Goal: Task Accomplishment & Management: Use online tool/utility

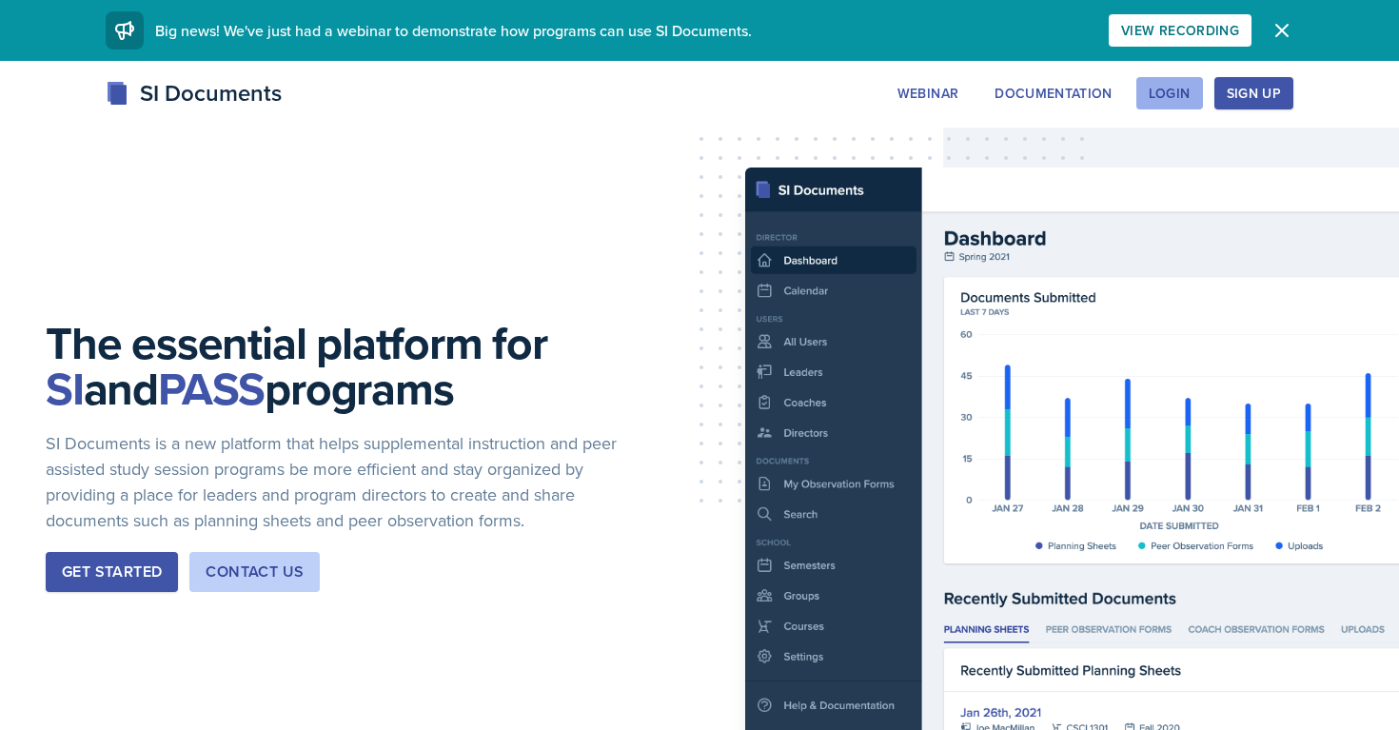
click at [1196, 100] on button "Login" at bounding box center [1169, 93] width 67 height 32
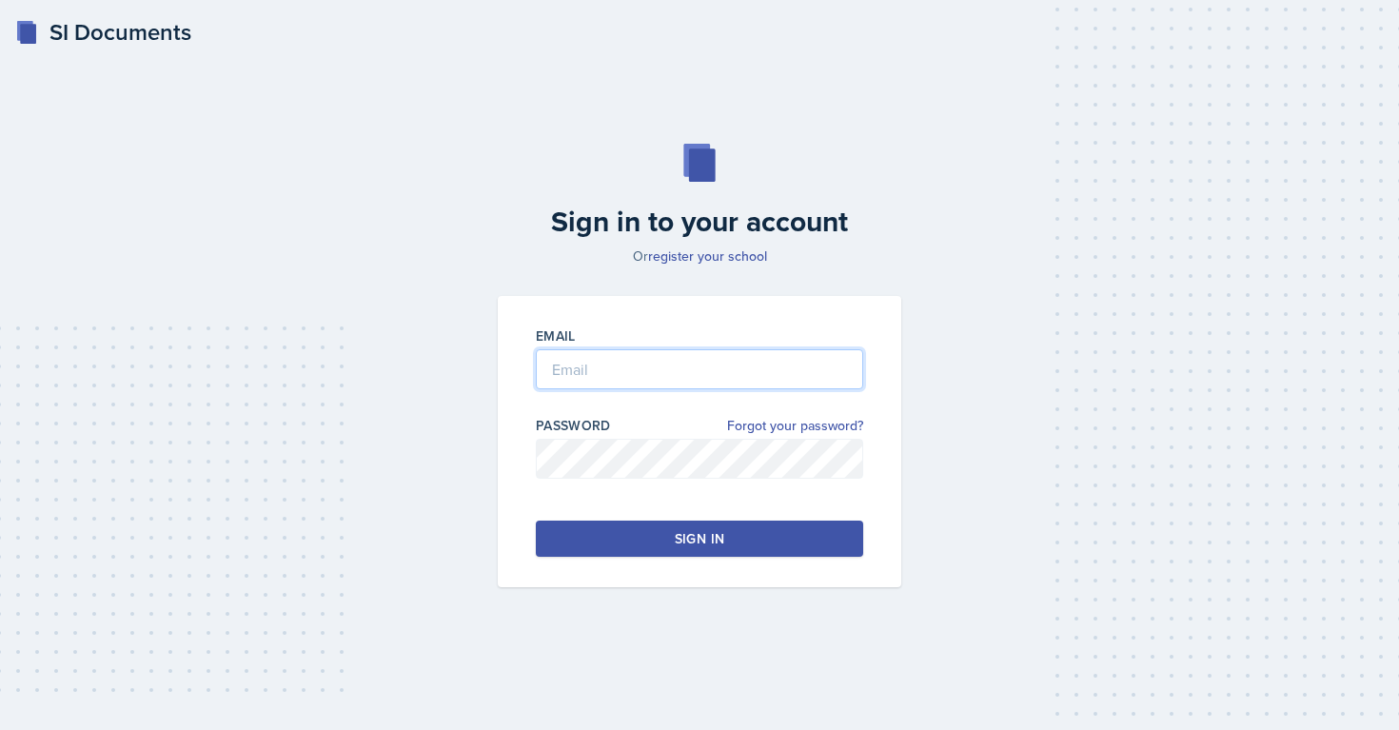
click at [669, 387] on input "email" at bounding box center [699, 369] width 327 height 40
type input "[EMAIL_ADDRESS][PERSON_NAME][DOMAIN_NAME]"
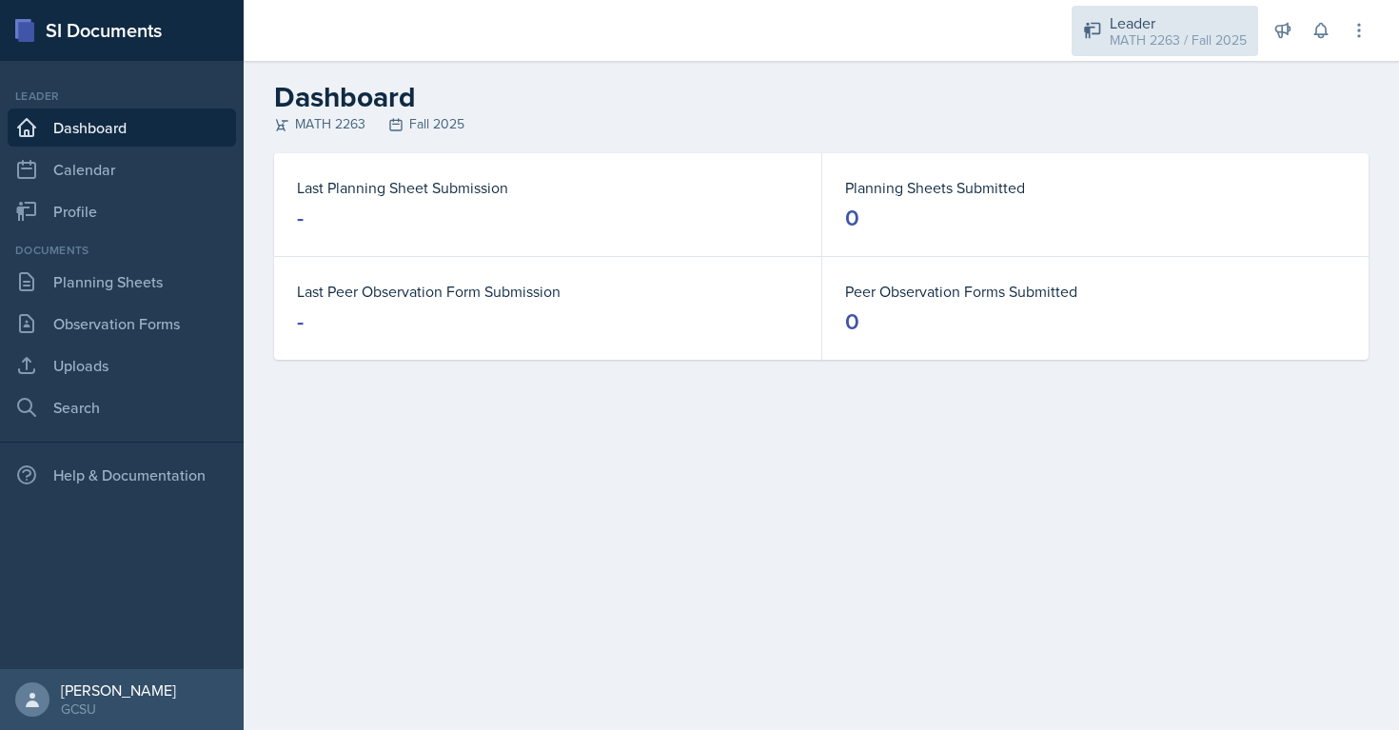
click at [1124, 49] on div "MATH 2263 / Fall 2025" at bounding box center [1178, 40] width 137 height 20
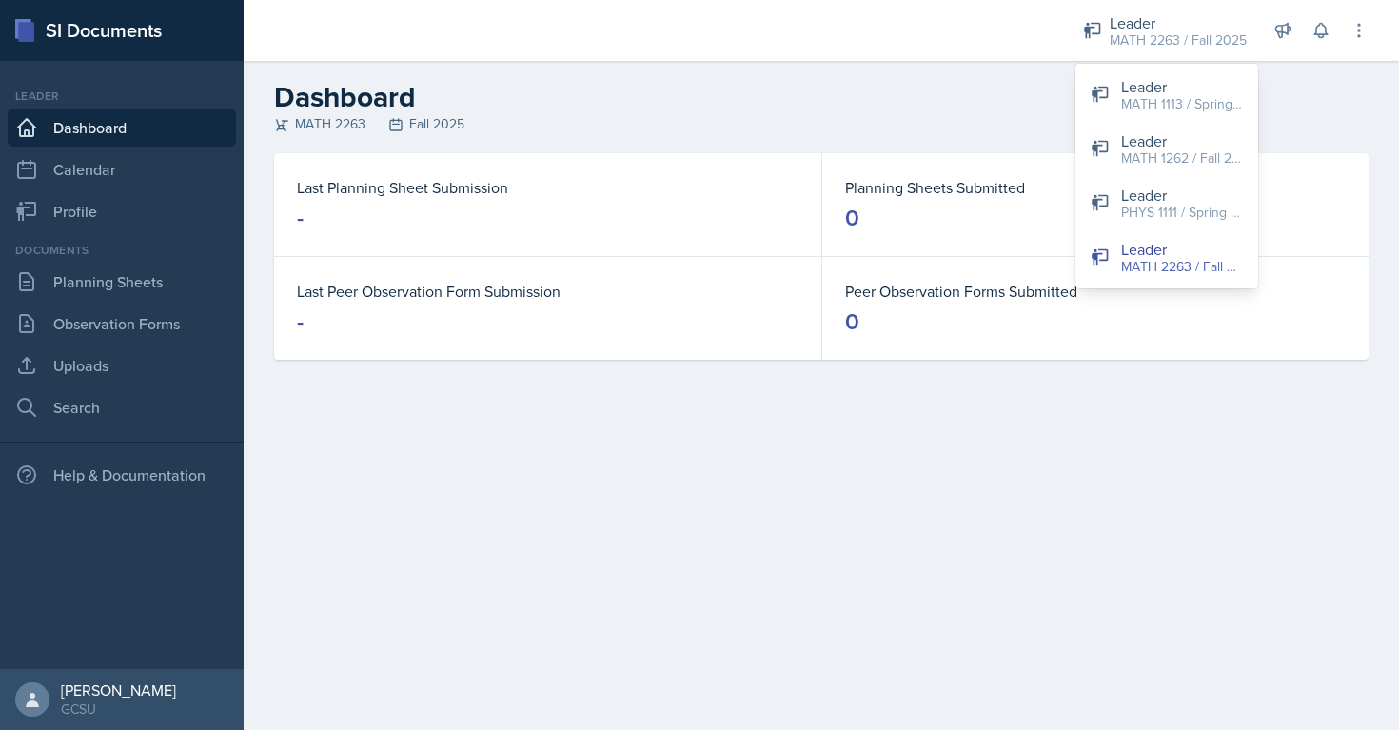
click at [766, 118] on div "MATH 2263 Fall 2025" at bounding box center [821, 124] width 1095 height 20
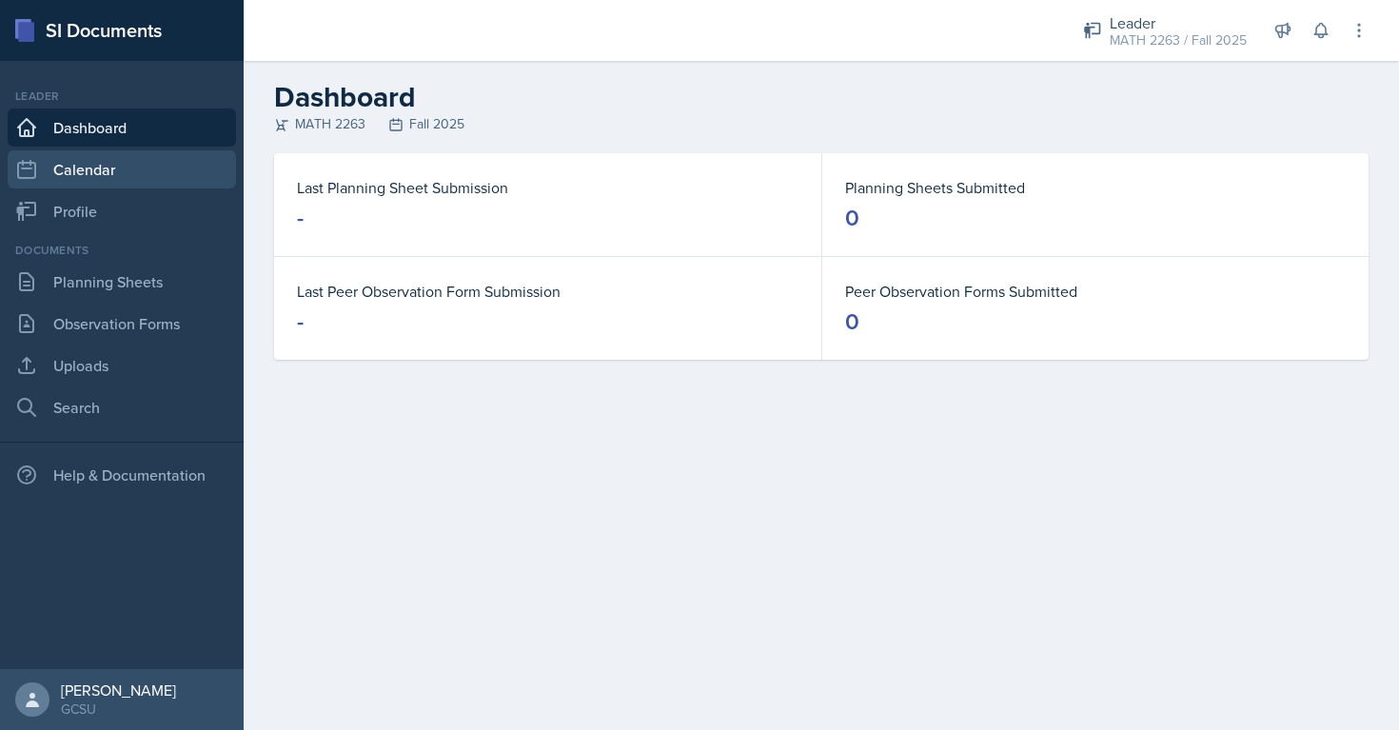
click at [101, 171] on link "Calendar" at bounding box center [122, 169] width 228 height 38
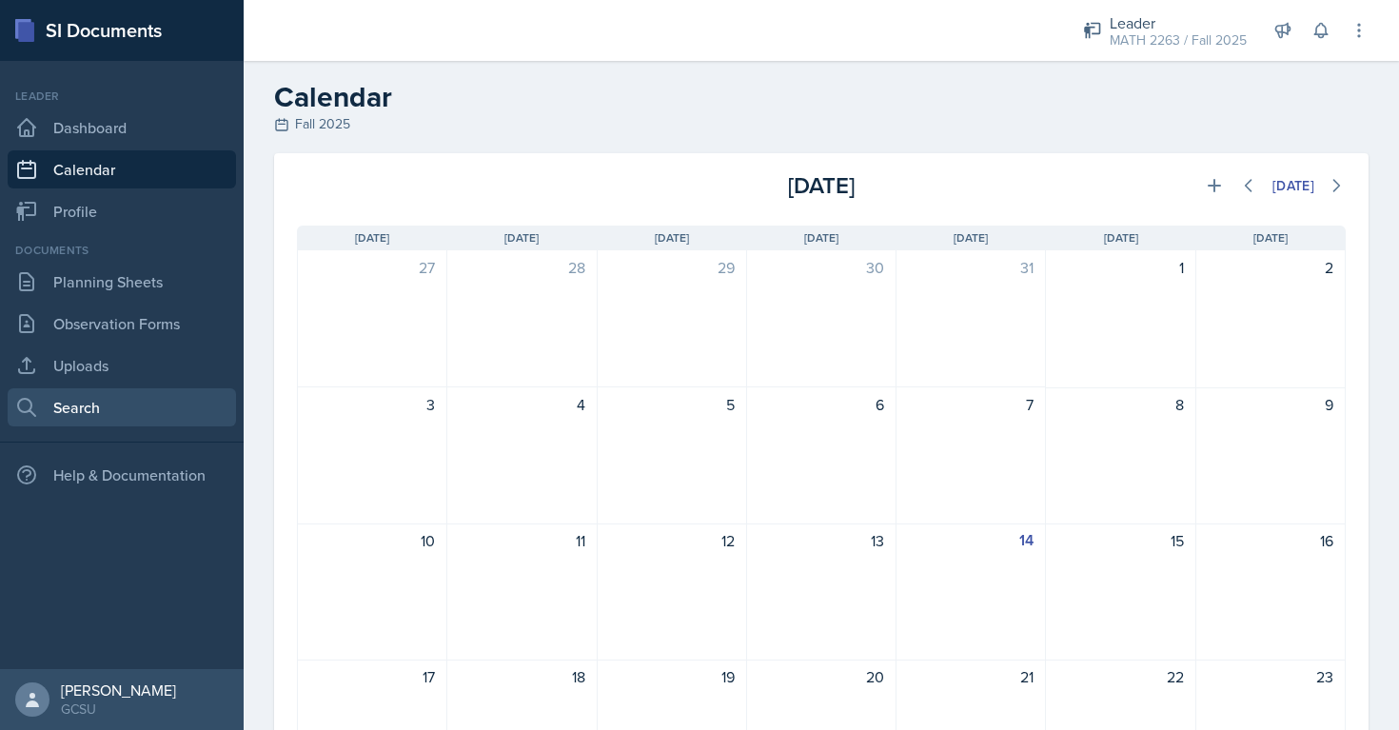
click at [98, 405] on link "Search" at bounding box center [122, 407] width 228 height 38
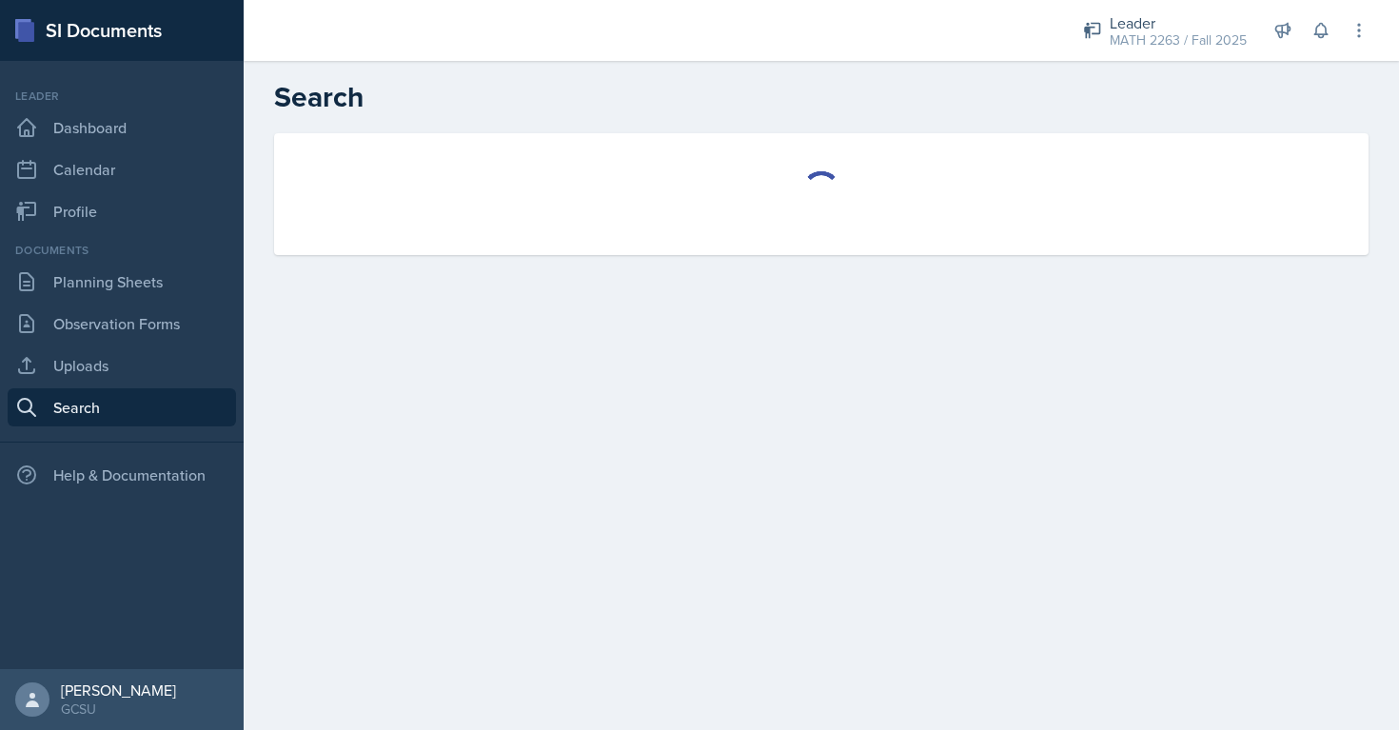
select select "all"
select select "1"
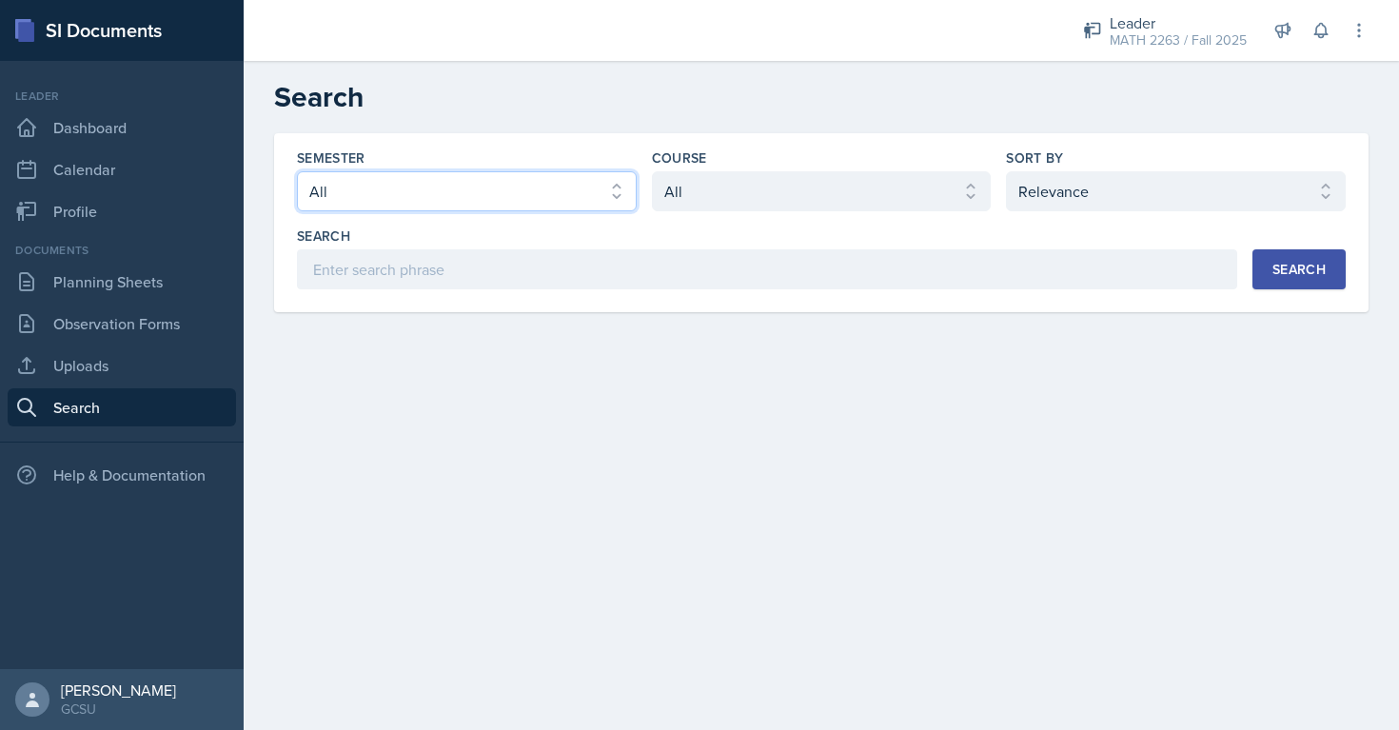
click at [519, 197] on select "Select semester All Fall 2025 Spring 2025 Fall 2024 Spring 2024 Fall 2023 Sprin…" at bounding box center [467, 191] width 340 height 40
select select "986fdc3e-2246-4ffd-9cb8-78666de4ebed"
click at [297, 171] on select "Select semester All Fall 2025 Spring 2025 Fall 2024 Spring 2024 Fall 2023 Sprin…" at bounding box center [467, 191] width 340 height 40
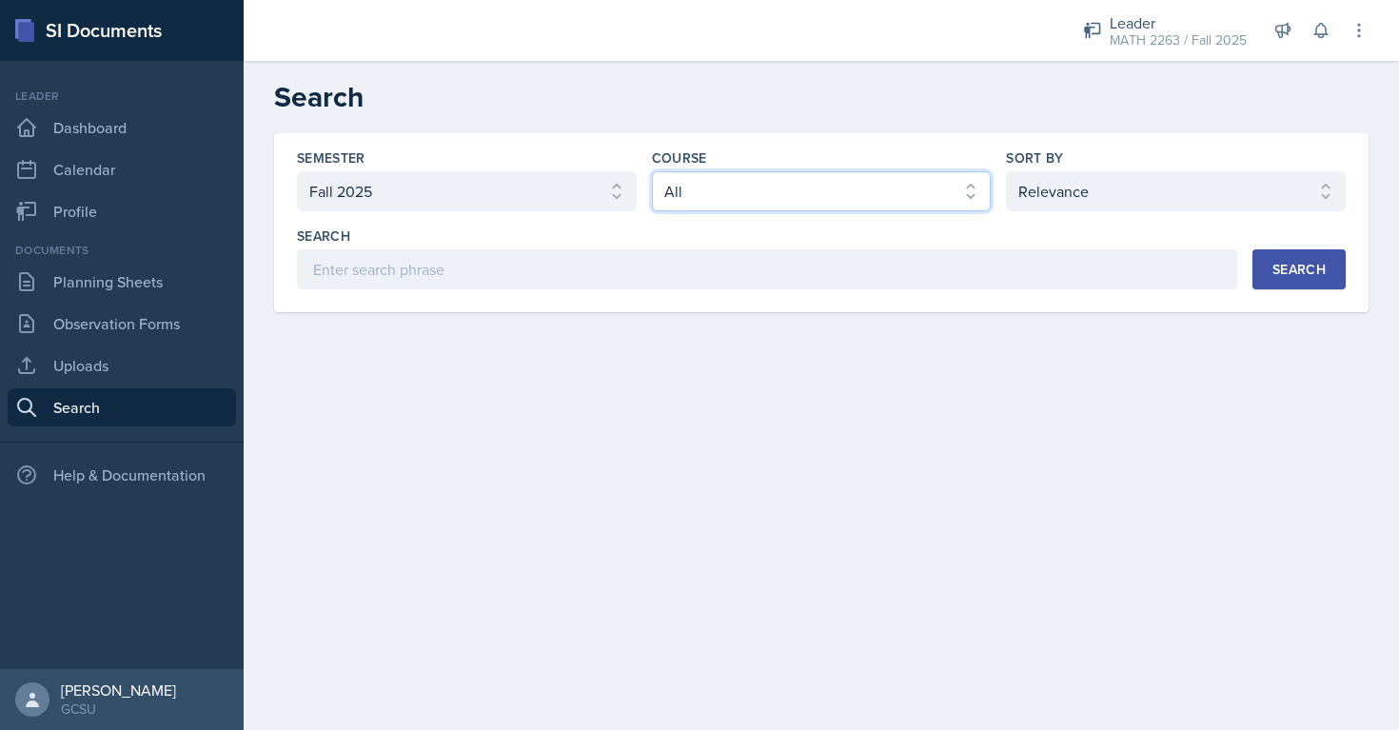
click at [712, 183] on select "Select course All ACCT 3101 ACCT 3102 ASTR 1000 BIOL 1100 BIOL 1107 BIOL 1108 B…" at bounding box center [822, 191] width 340 height 40
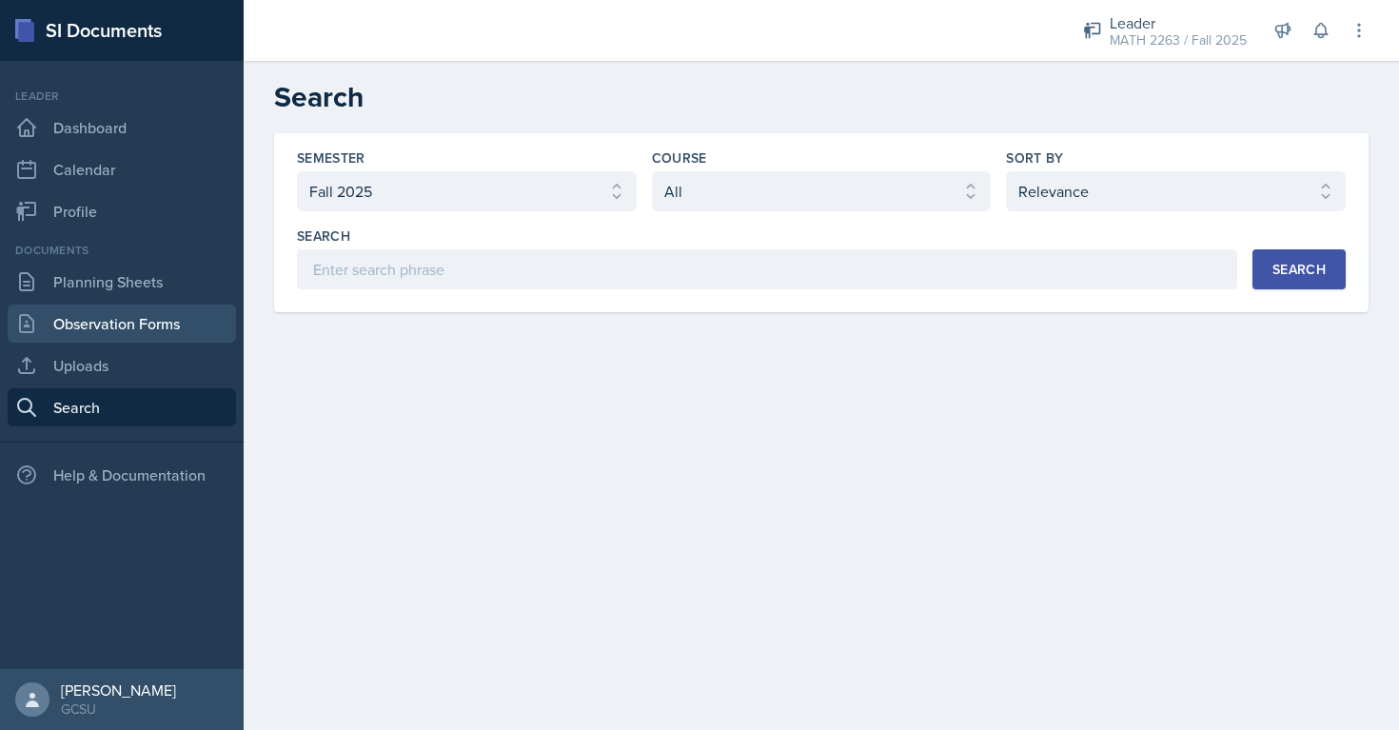
click at [161, 330] on link "Observation Forms" at bounding box center [122, 324] width 228 height 38
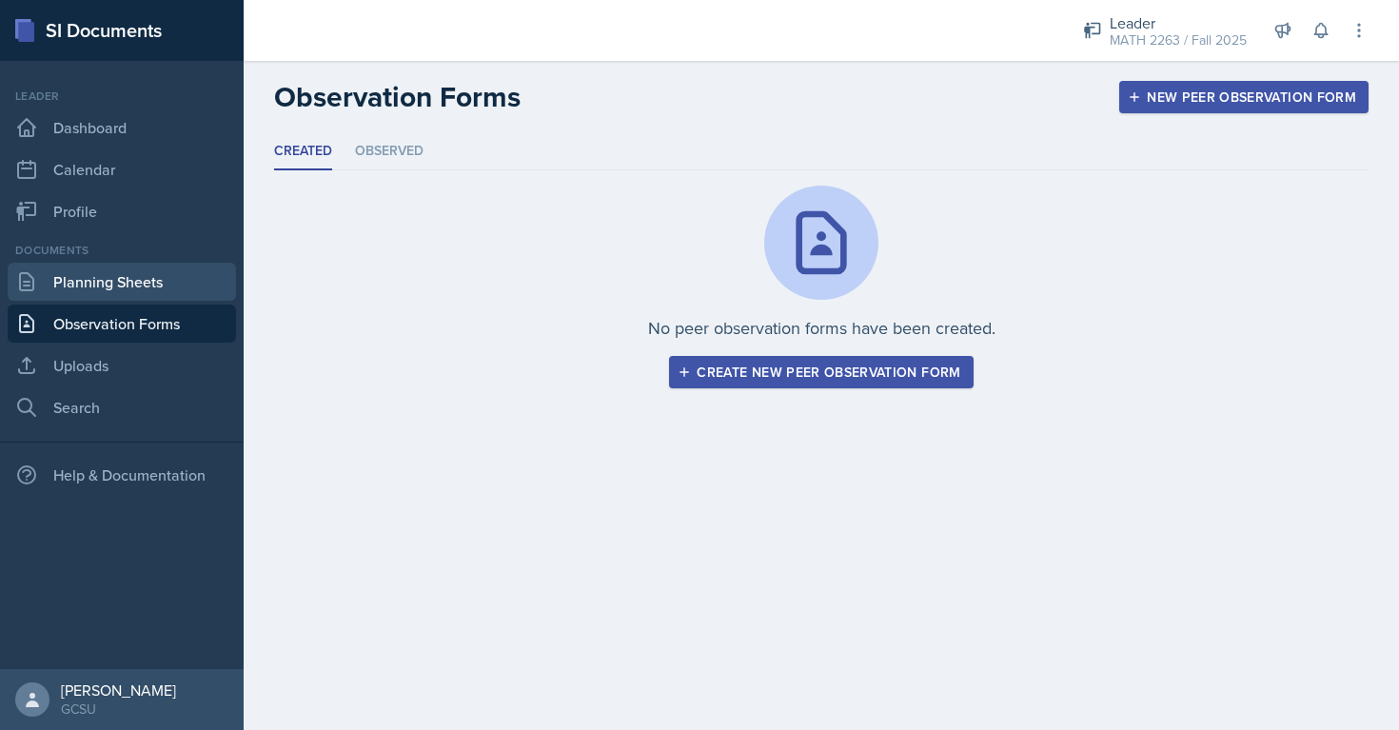
click at [165, 285] on link "Planning Sheets" at bounding box center [122, 282] width 228 height 38
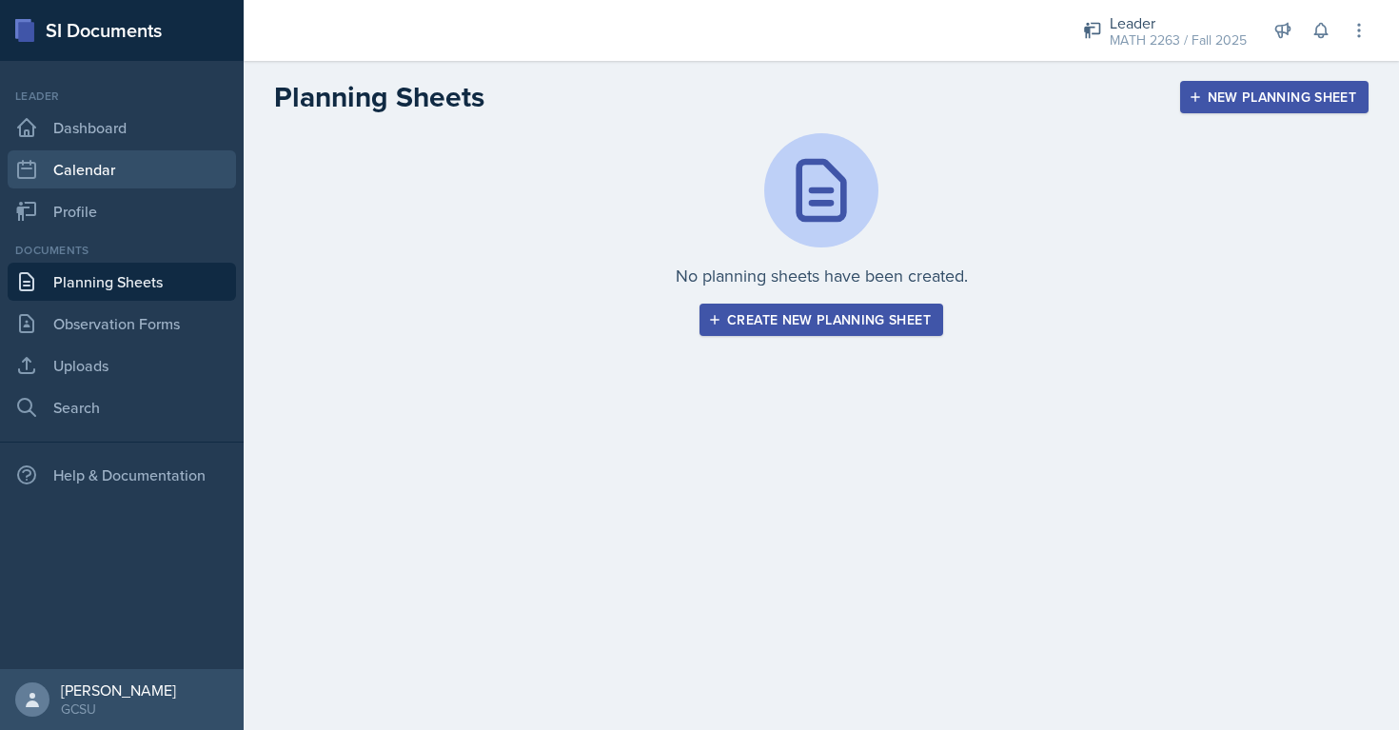
click at [128, 168] on link "Calendar" at bounding box center [122, 169] width 228 height 38
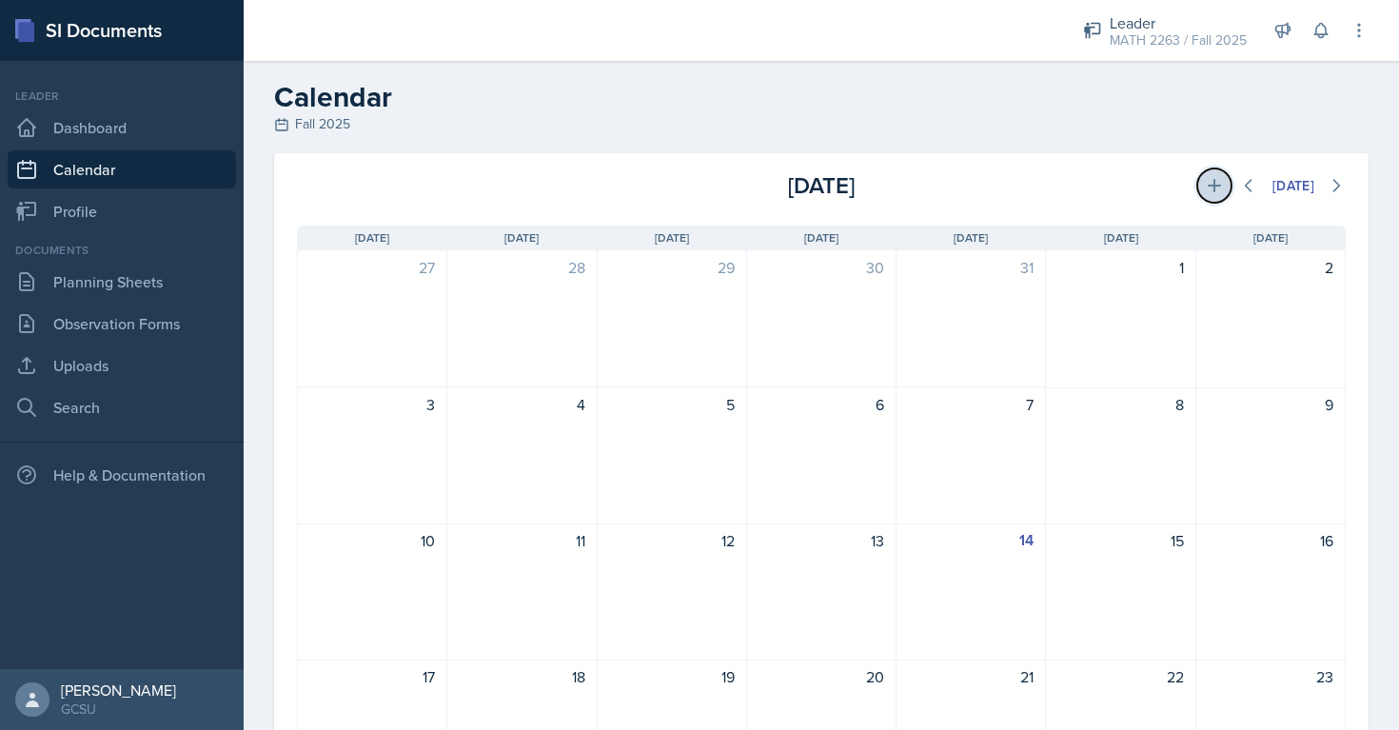
click at [1221, 186] on button at bounding box center [1214, 185] width 34 height 34
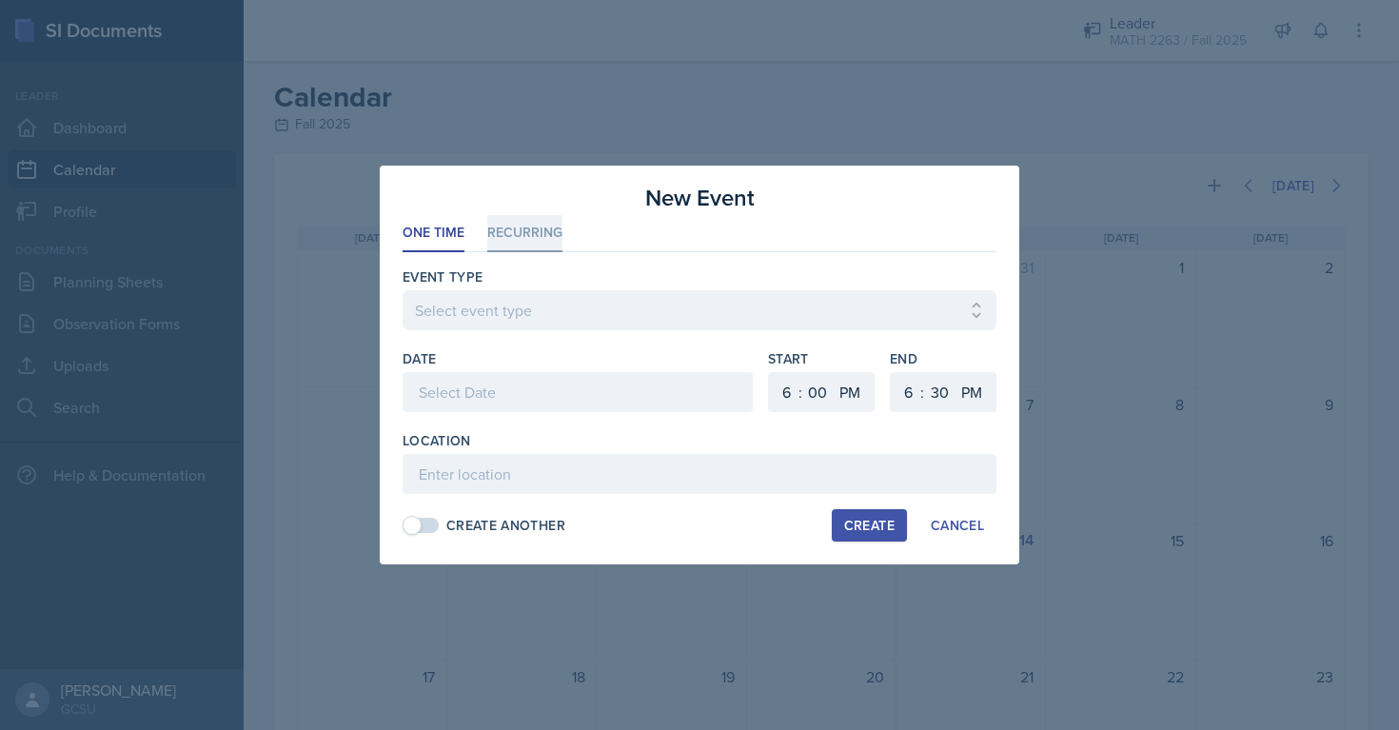
click at [503, 229] on li "Recurring" at bounding box center [524, 233] width 75 height 37
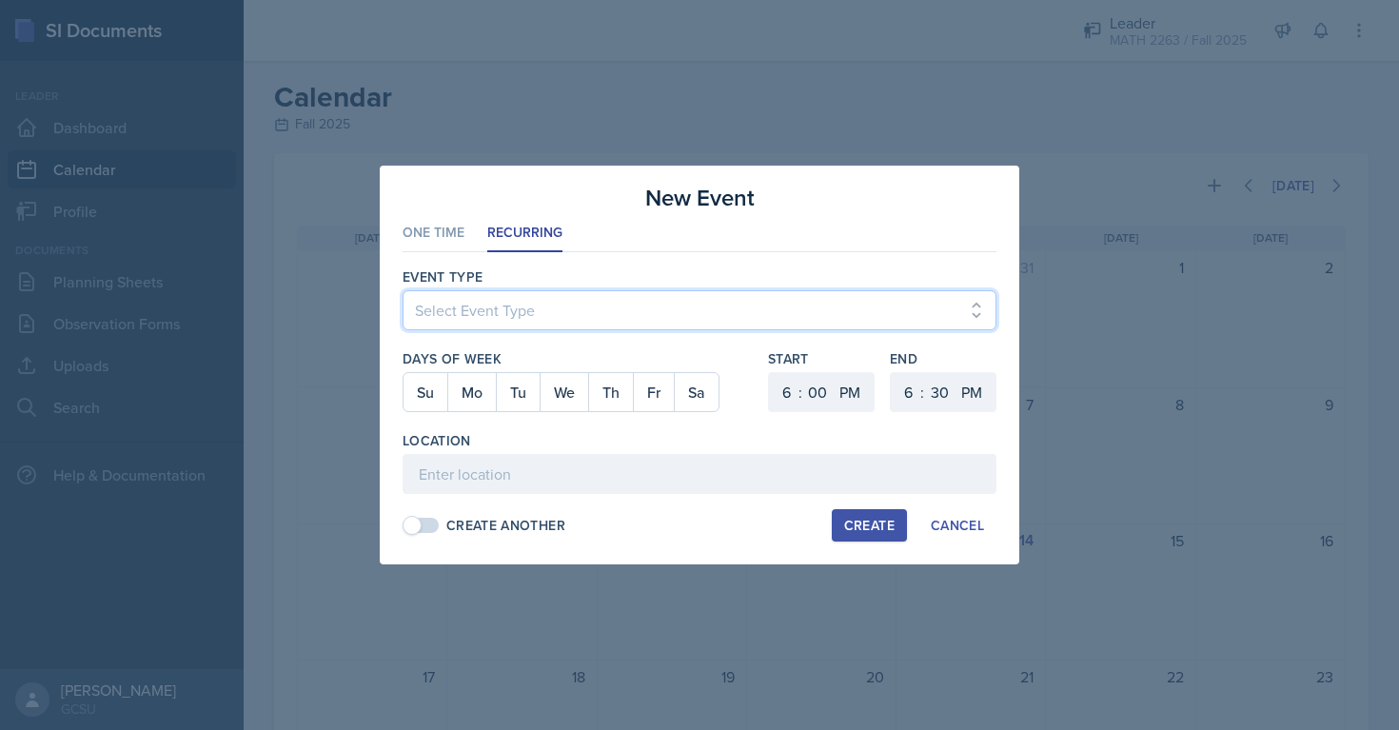
click at [775, 304] on select "Select Event Type Leader Training New Calendar Event SI Session" at bounding box center [700, 310] width 594 height 40
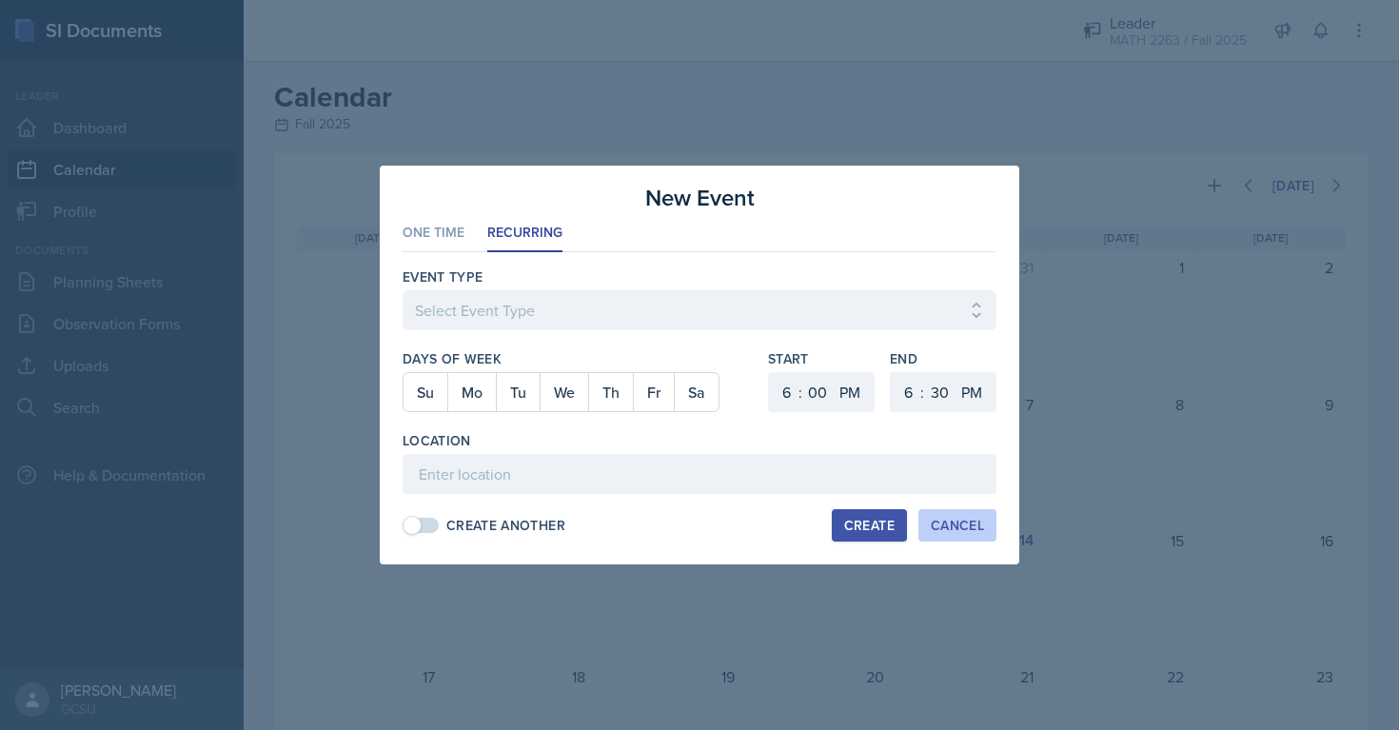
click at [955, 523] on div "Cancel" at bounding box center [957, 525] width 53 height 15
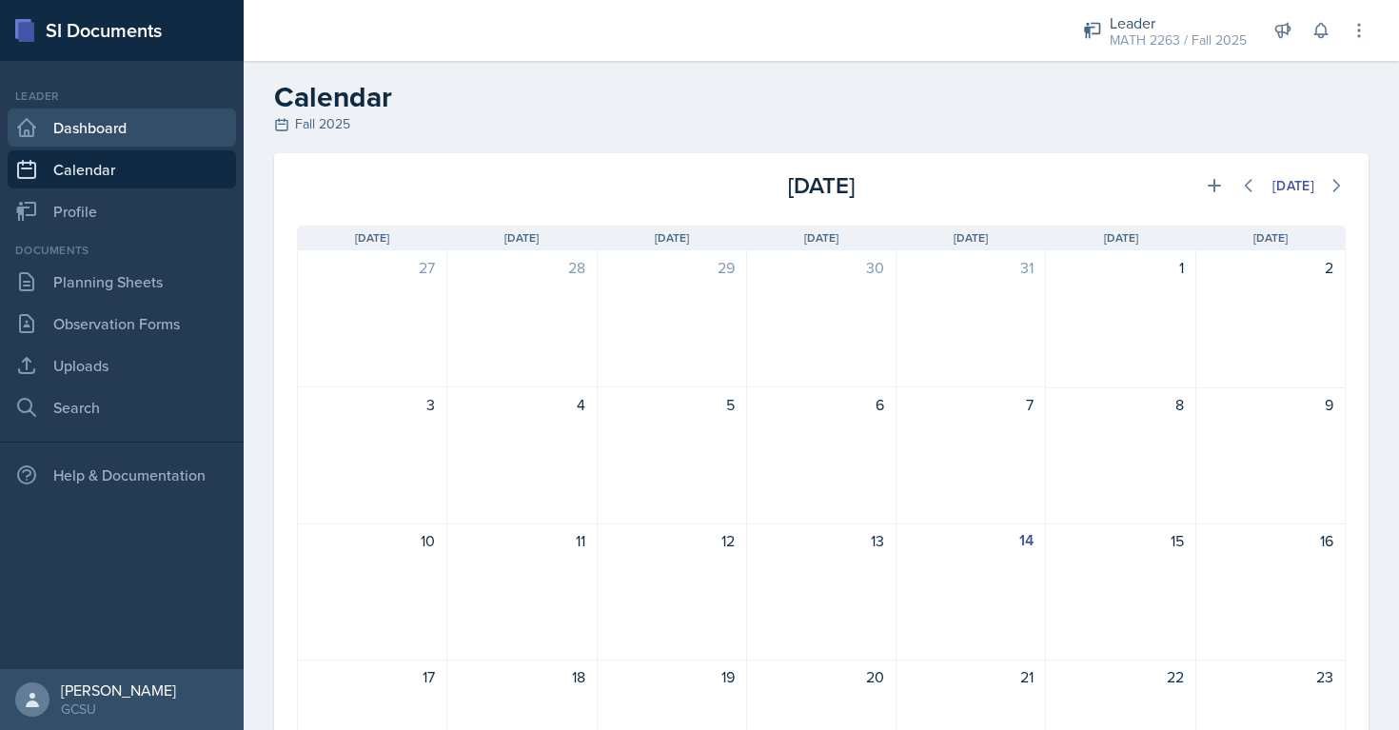
click at [179, 135] on link "Dashboard" at bounding box center [122, 128] width 228 height 38
